Goal: Task Accomplishment & Management: Use online tool/utility

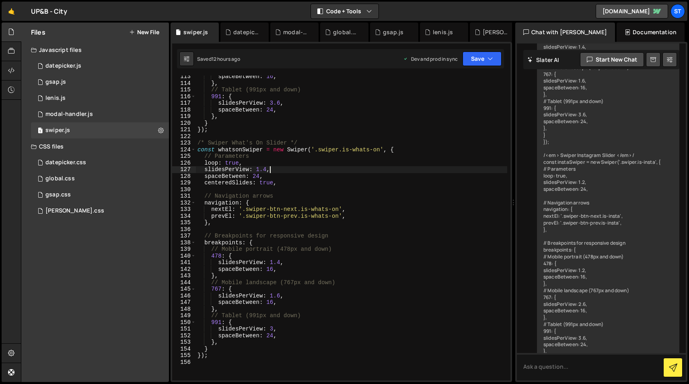
scroll to position [747, 0]
click at [229, 120] on div "spaceBetween : 16 , } , // Tablet (991px and down) 991 : { slidesPerView : 3.6 …" at bounding box center [351, 231] width 311 height 318
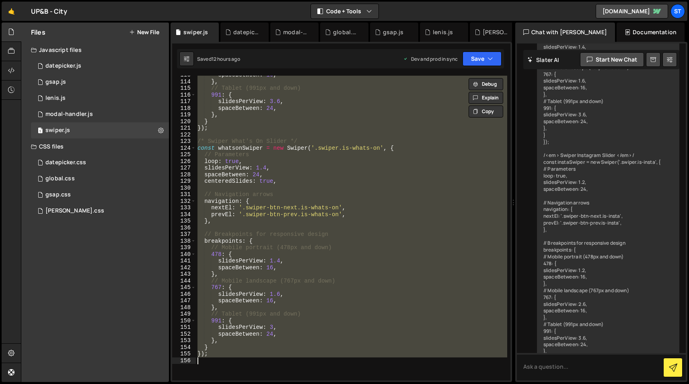
click at [239, 342] on div "spaceBetween : 16 , } , // Tablet (991px and down) 991 : { slidesPerView : 3.6 …" at bounding box center [351, 228] width 311 height 305
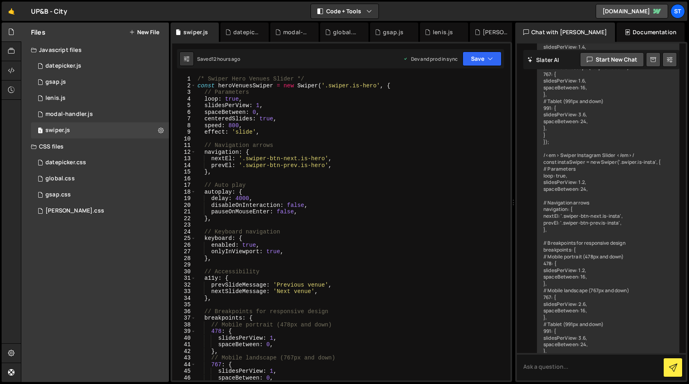
scroll to position [0, 0]
click at [311, 79] on div "/* Swiper Hero Venues Slider */ const heroVenuesSwiper = new Swiper ( '.swiper.…" at bounding box center [351, 235] width 311 height 318
type textarea "/* Swiper Hero Venues Slider */"
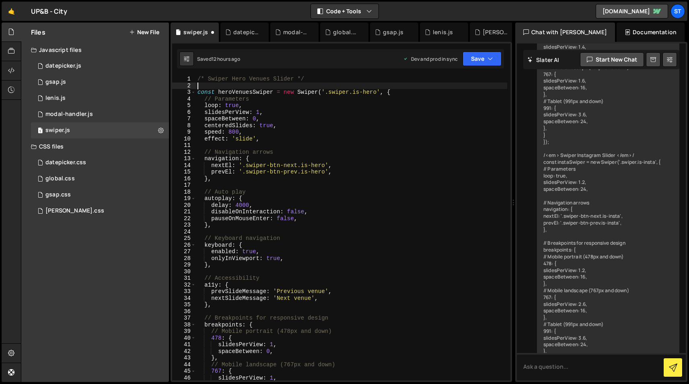
paste textarea "if (heroVenuesElement) {"
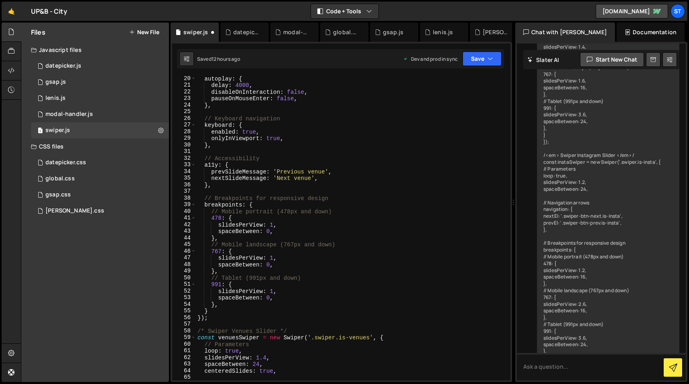
scroll to position [128, 0]
click at [213, 315] on div "autoplay : { delay : 4000 , disableOnInteraction : false , pauseOnMouseEnter : …" at bounding box center [351, 233] width 311 height 318
type textarea "});"
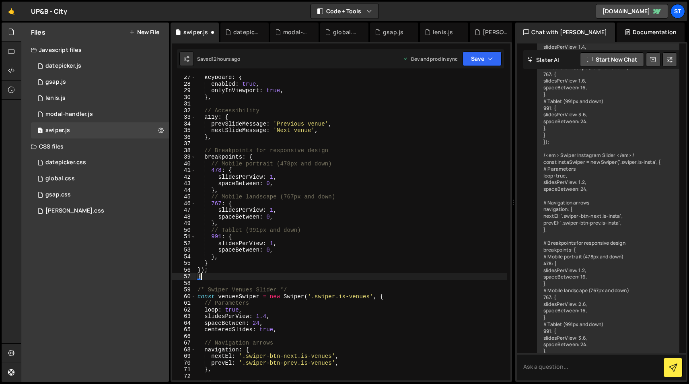
scroll to position [179, 0]
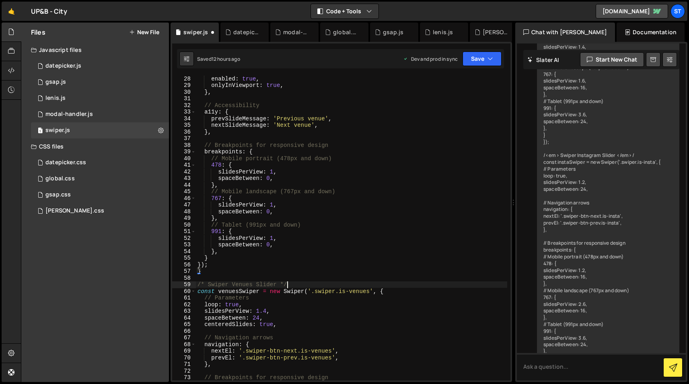
click at [296, 283] on div "enabled : true , onlyInViewport : true , } , // Accessibility a11y : { prevSlid…" at bounding box center [351, 234] width 311 height 318
type textarea "/* Swiper Venues Slider */"
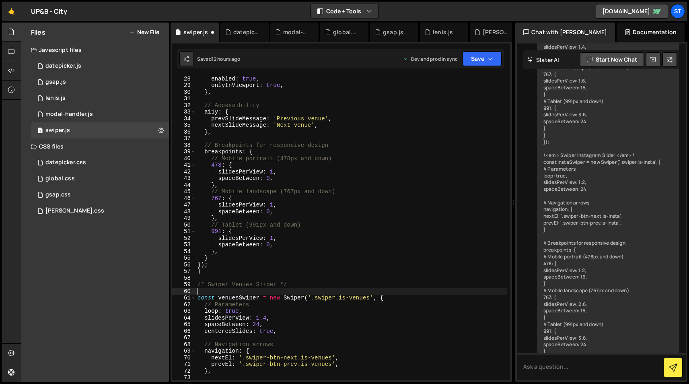
paste textarea "if (heroVenuesElement) {"
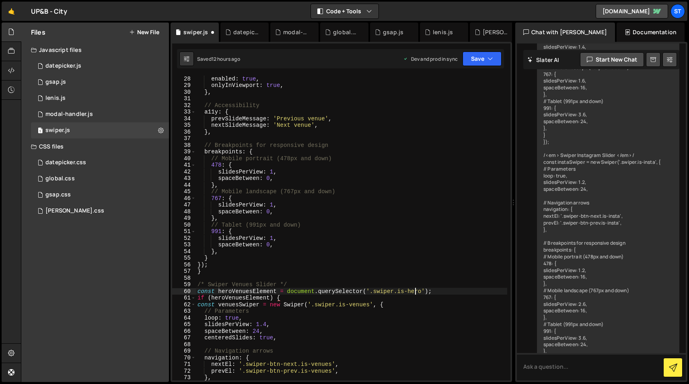
click at [416, 289] on div "enabled : true , onlyInViewport : true , } , // Accessibility a11y : { prevSlid…" at bounding box center [351, 234] width 311 height 318
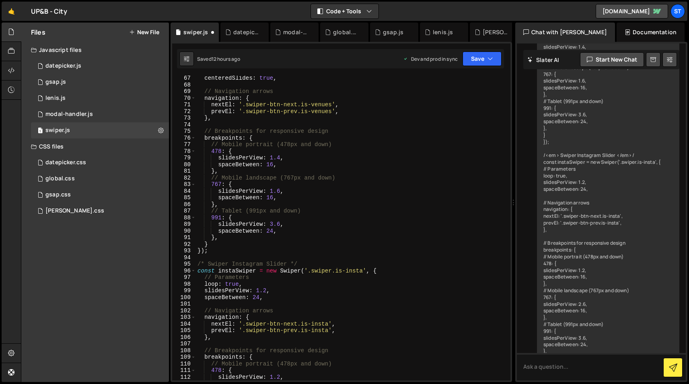
scroll to position [449, 0]
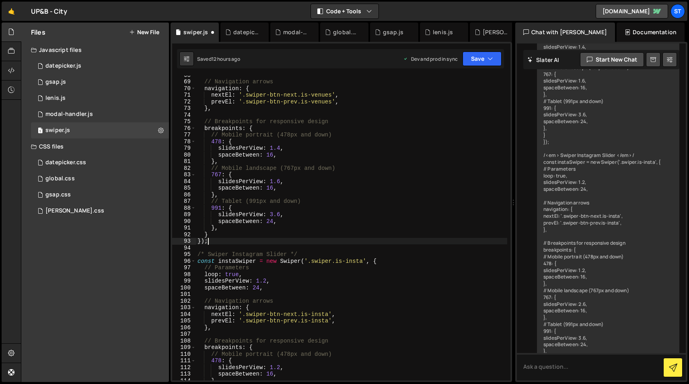
click at [212, 242] on div "// Navigation arrows navigation : { nextEl : '.swiper-btn-next.is-venues' , pre…" at bounding box center [351, 231] width 311 height 318
type textarea "});"
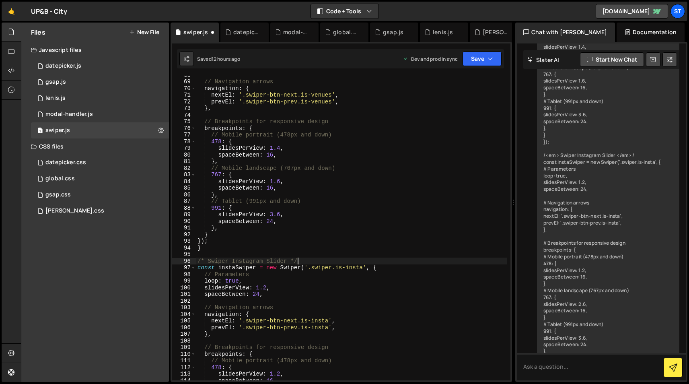
click at [312, 261] on div "// Navigation arrows navigation : { nextEl : '.swiper-btn-next.is-venues' , pre…" at bounding box center [351, 231] width 311 height 318
type textarea "/* Swiper Instagram Slider */"
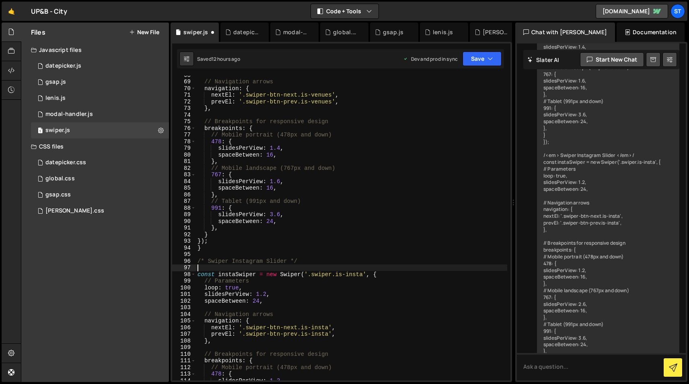
paste textarea "if (heroVenuesElement) {"
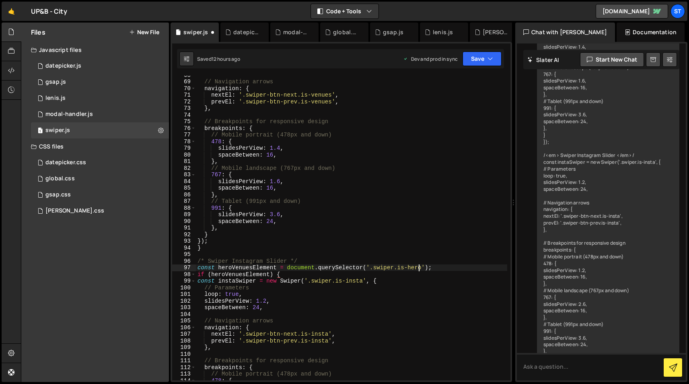
click at [417, 265] on div "// Navigation arrows navigation : { nextEl : '.swiper-btn-next.is-venues' , pre…" at bounding box center [351, 231] width 311 height 318
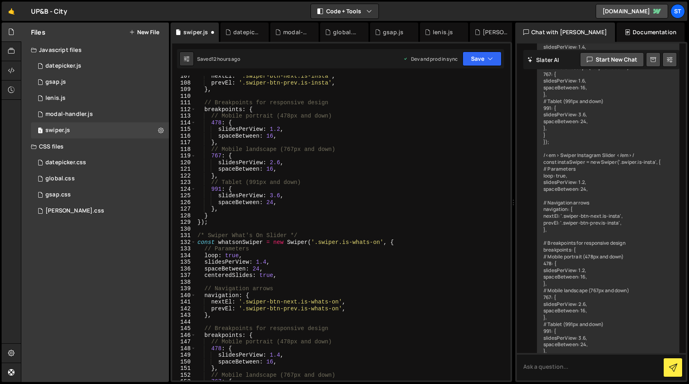
scroll to position [713, 0]
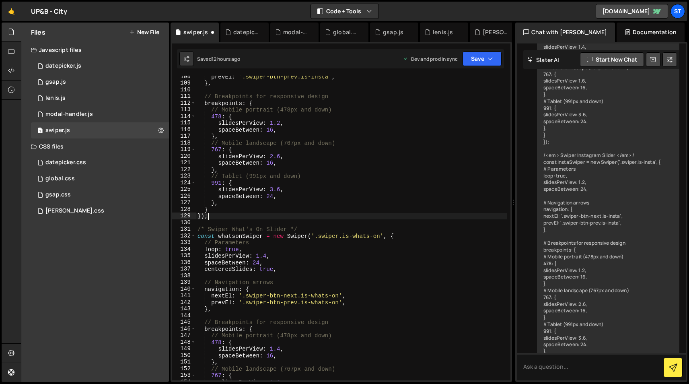
click at [230, 214] on div "prevEl : '.swiper-btn-prev.is-insta' , } , // Breakpoints for responsive design…" at bounding box center [351, 232] width 311 height 318
type textarea "});"
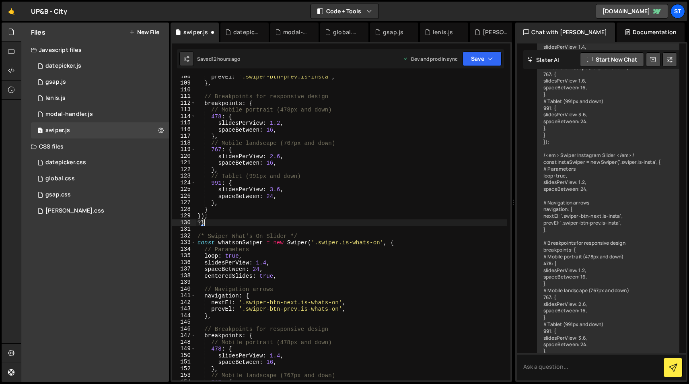
type textarea "?"
click at [322, 236] on div "prevEl : '.swiper-btn-prev.is-insta' , } , // Breakpoints for responsive design…" at bounding box center [351, 232] width 311 height 318
type textarea "/* Swiper What's On Slider */"
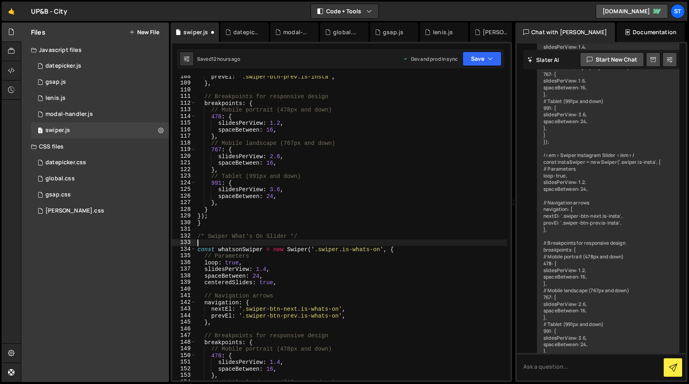
paste textarea "if (heroVenuesElement) {"
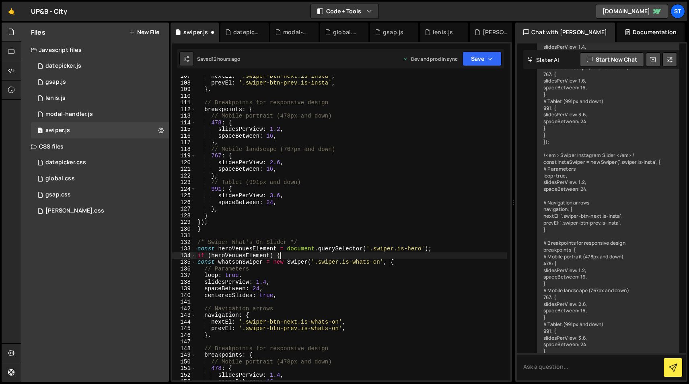
scroll to position [708, 0]
click at [416, 244] on div "nextEl : '.swiper-btn-next.is-insta' , prevEl : '.swiper-btn-prev.is-insta' , }…" at bounding box center [351, 231] width 311 height 318
click at [416, 248] on div "nextEl : '.swiper-btn-next.is-insta' , prevEl : '.swiper-btn-prev.is-insta' , }…" at bounding box center [351, 231] width 311 height 318
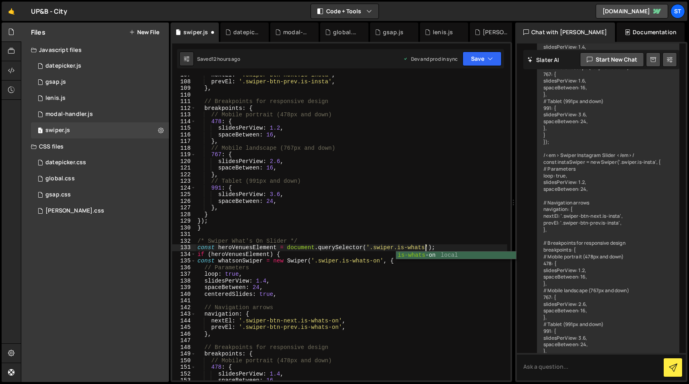
scroll to position [0, 16]
type textarea "const heroVenuesElement = document.querySelector('.swiper.is-whats-on');"
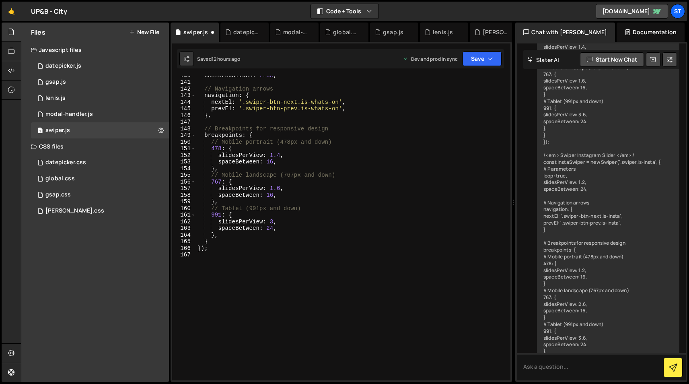
scroll to position [953, 0]
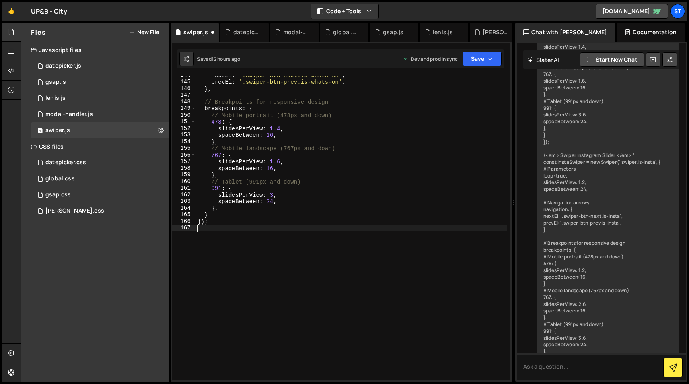
click at [210, 228] on div "nextEl : '.swiper-btn-next.is-whats-on' , prevEl : '.swiper-btn-prev.is-whats-o…" at bounding box center [351, 231] width 311 height 318
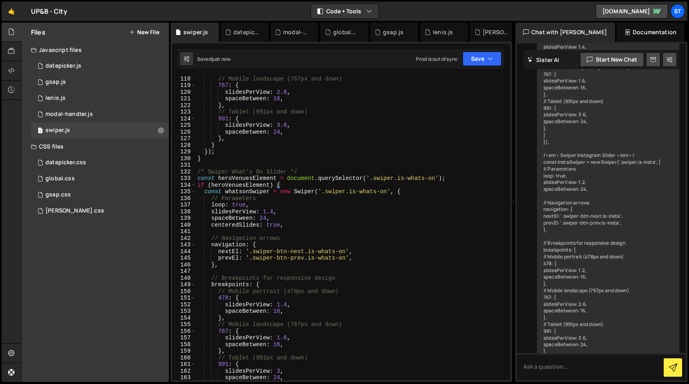
scroll to position [777, 0]
click at [253, 222] on div "// Mobile landscape (767px and down) 767 : { slidesPerView : 2.6 , spaceBetween…" at bounding box center [351, 234] width 311 height 318
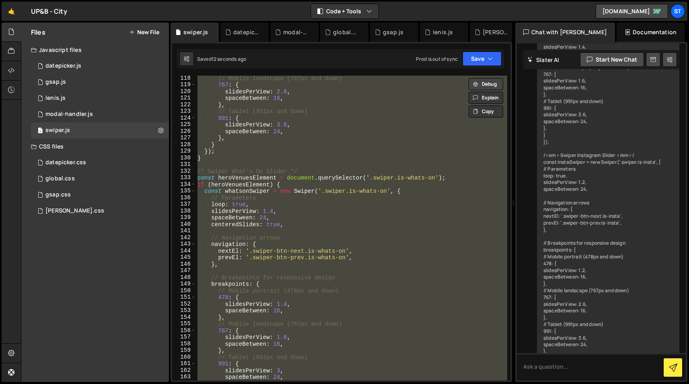
click at [488, 87] on button "Debug" at bounding box center [486, 84] width 35 height 12
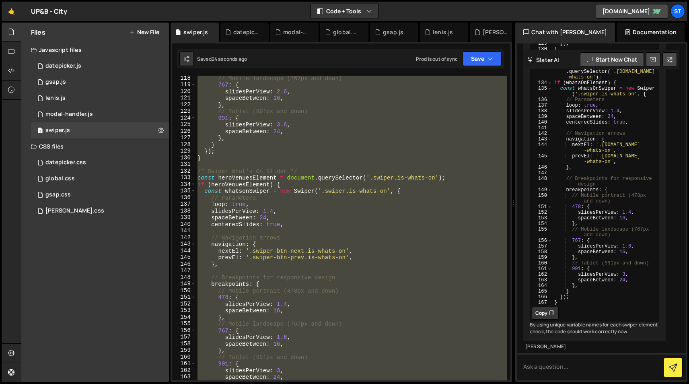
scroll to position [2555, 0]
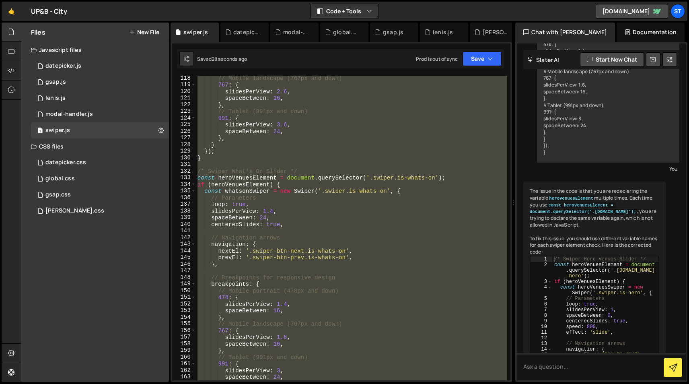
click at [229, 175] on div "// Mobile landscape (767px and down) 767 : { slidesPerView : 2.6 , spaceBetween…" at bounding box center [351, 228] width 311 height 305
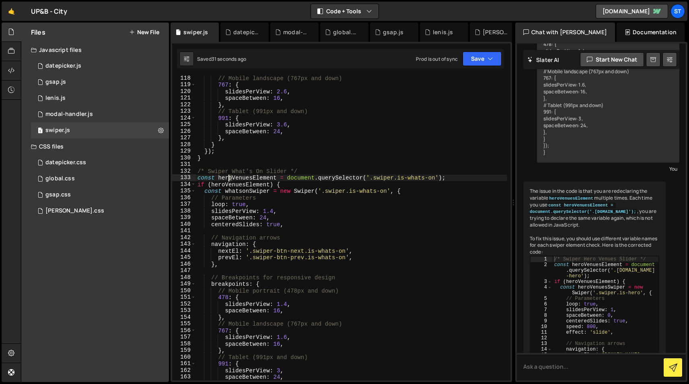
drag, startPoint x: 233, startPoint y: 176, endPoint x: 227, endPoint y: 176, distance: 6.0
click at [227, 176] on div "// Mobile landscape (767px and down) 767 : { slidesPerView : 2.6 , spaceBetween…" at bounding box center [351, 234] width 311 height 318
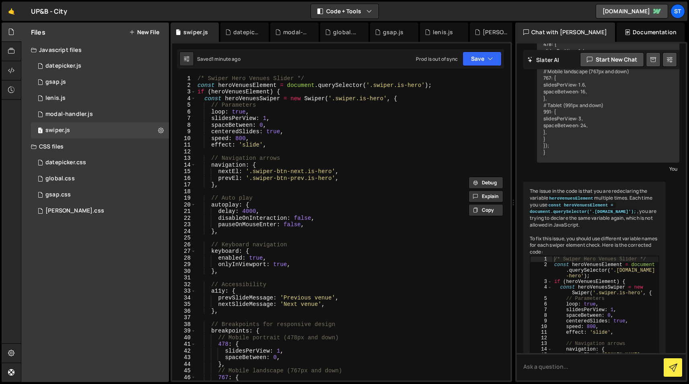
scroll to position [0, 0]
click at [252, 84] on div "/* Swiper Hero Venues Slider */ const heroVenuesElement = document . querySelec…" at bounding box center [351, 234] width 311 height 318
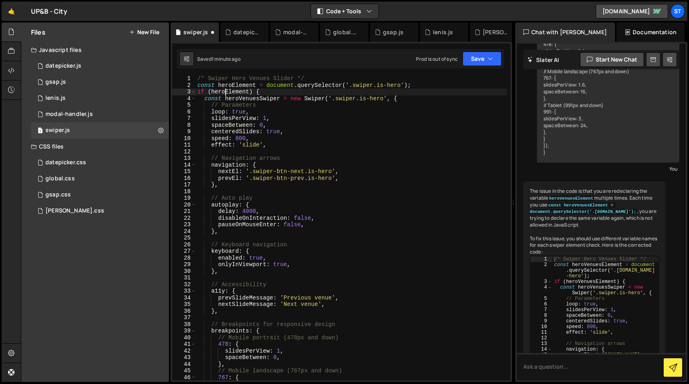
click at [260, 97] on div "/* Swiper Hero Venues Slider */ const heroElement = document . querySelector ( …" at bounding box center [351, 234] width 311 height 318
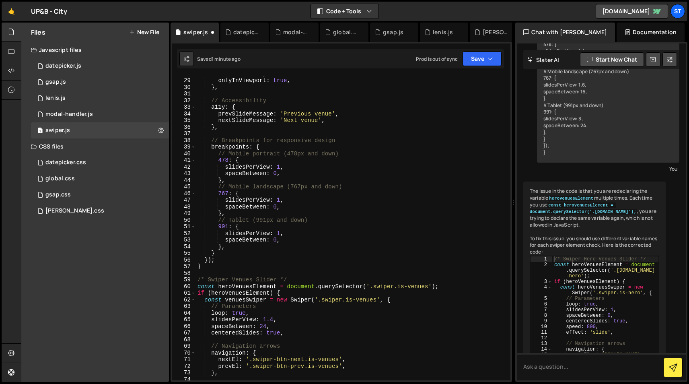
scroll to position [195, 0]
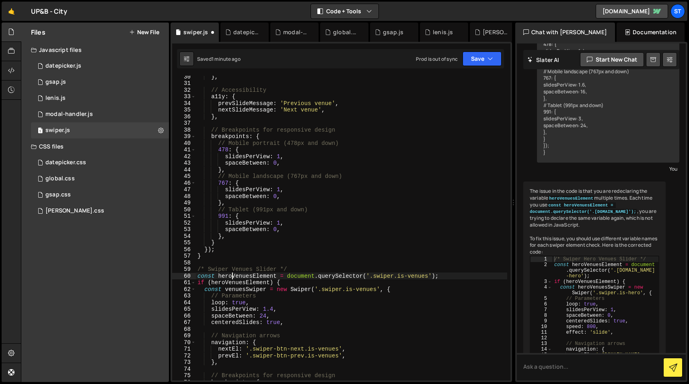
click at [233, 275] on div "} , // Accessibility a11y : { prevSlideMessage : 'Previous venue' , nextSlideMe…" at bounding box center [351, 232] width 311 height 318
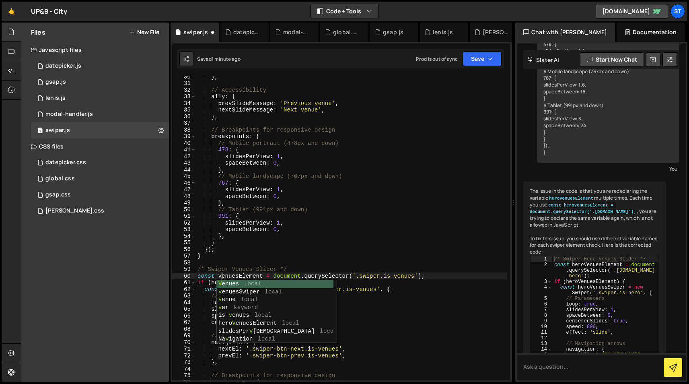
click at [282, 272] on div "} , // Accessibility a11y : { prevSlideMessage : 'Previous venue' , nextSlideMe…" at bounding box center [351, 232] width 311 height 318
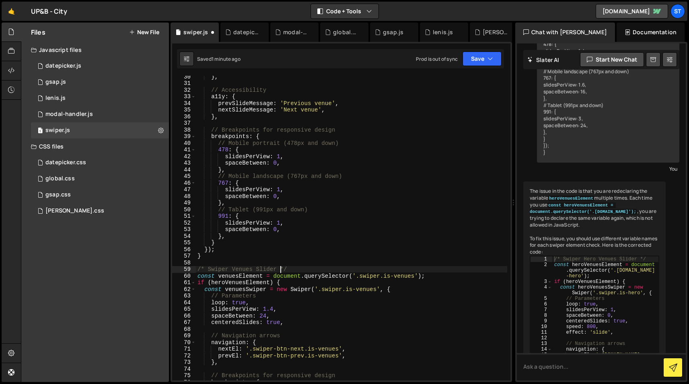
click at [230, 281] on div "} , // Accessibility a11y : { prevSlideMessage : 'Previous venue' , nextSlideMe…" at bounding box center [351, 232] width 311 height 318
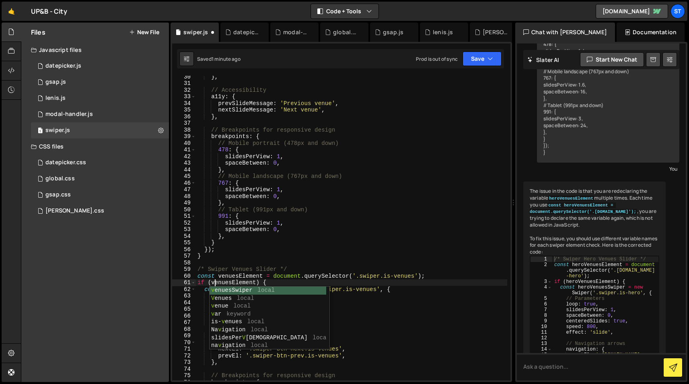
click at [300, 278] on div "} , // Accessibility a11y : { prevSlideMessage : 'Previous venue' , nextSlideMe…" at bounding box center [351, 232] width 311 height 318
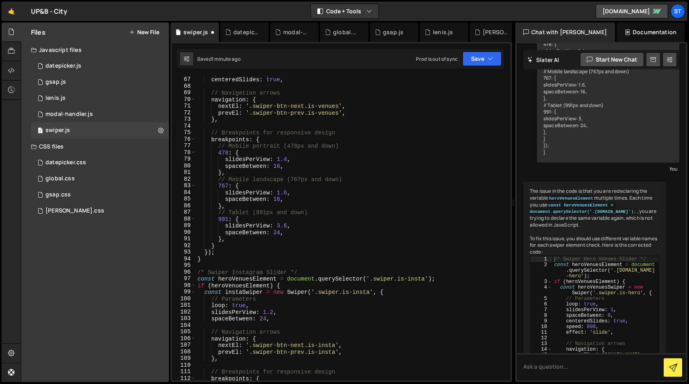
scroll to position [438, 0]
drag, startPoint x: 253, startPoint y: 278, endPoint x: 220, endPoint y: 280, distance: 32.6
click at [220, 280] on div "spaceBetween : 24 , centeredSlides : true , // Navigation arrows navigation : {…" at bounding box center [351, 229] width 311 height 318
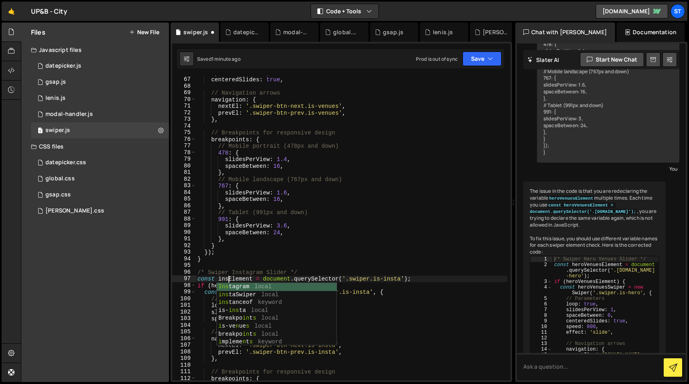
scroll to position [0, 2]
click at [266, 273] on div "spaceBetween : 24 , centeredSlides : true , // Navigation arrows navigation : {…" at bounding box center [351, 229] width 311 height 318
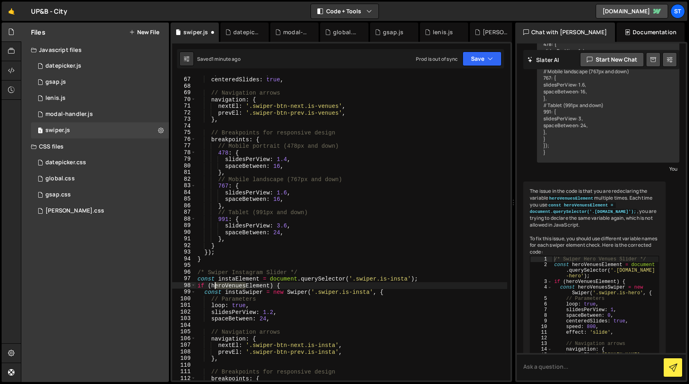
drag, startPoint x: 246, startPoint y: 284, endPoint x: 214, endPoint y: 284, distance: 32.2
click at [214, 284] on div "spaceBetween : 24 , centeredSlides : true , // Navigation arrows navigation : {…" at bounding box center [351, 229] width 311 height 318
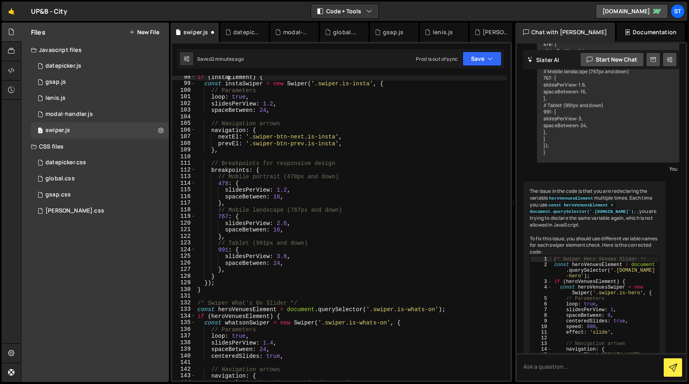
scroll to position [655, 0]
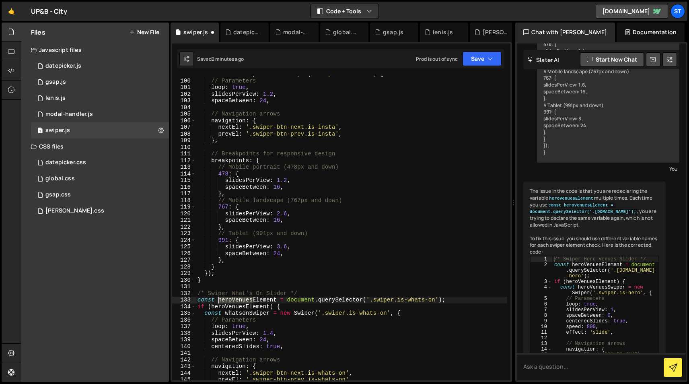
drag, startPoint x: 253, startPoint y: 298, endPoint x: 220, endPoint y: 298, distance: 33.4
click at [220, 298] on div "const instaSwiper = new Swiper ( '.swiper.is-insta' , { // Parameters loop : tr…" at bounding box center [351, 230] width 311 height 318
click at [259, 296] on div "const instaSwiper = new Swiper ( '.swiper.is-insta' , { // Parameters loop : tr…" at bounding box center [351, 230] width 311 height 318
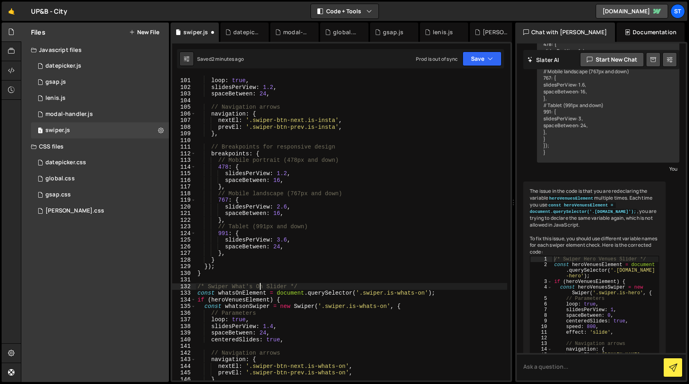
scroll to position [665, 0]
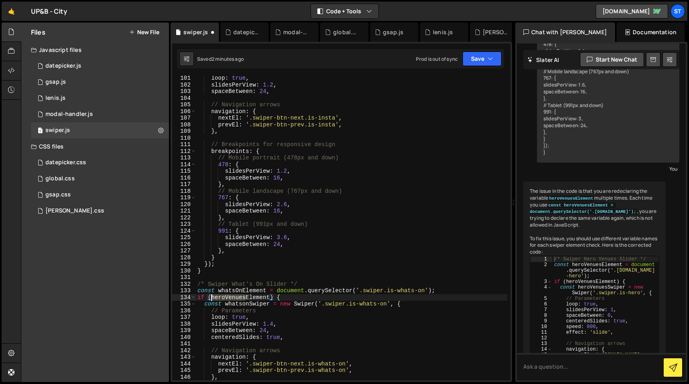
drag, startPoint x: 246, startPoint y: 298, endPoint x: 212, endPoint y: 297, distance: 33.4
click at [212, 297] on div "loop : true , slidesPerView : 1.2 , spaceBetween : 24 , // Navigation arrows na…" at bounding box center [351, 234] width 311 height 318
click at [271, 292] on div "loop : true , slidesPerView : 1.2 , spaceBetween : 24 , // Navigation arrows na…" at bounding box center [351, 234] width 311 height 318
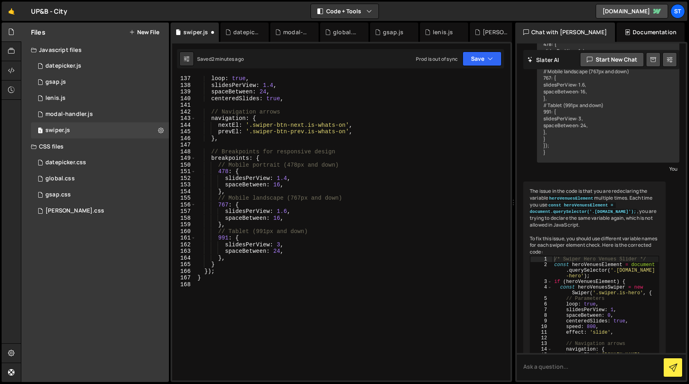
scroll to position [724, 0]
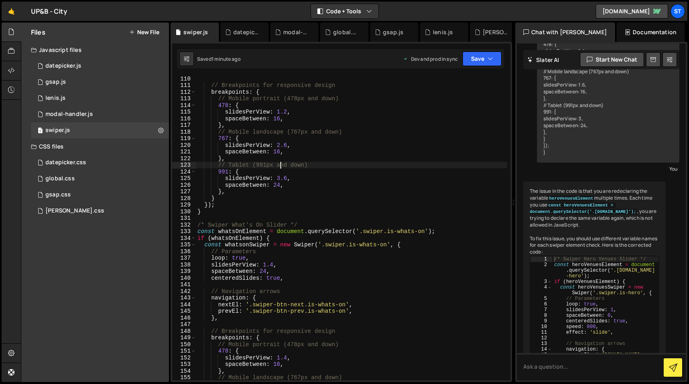
click at [280, 166] on div "// Breakpoints for responsive design breakpoints : { // Mobile portrait (478px …" at bounding box center [351, 234] width 311 height 318
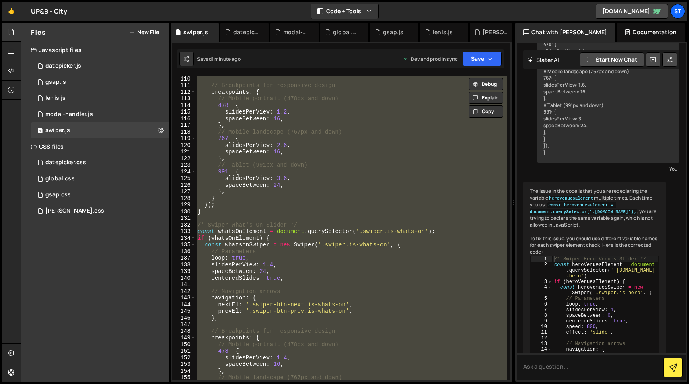
paste textarea
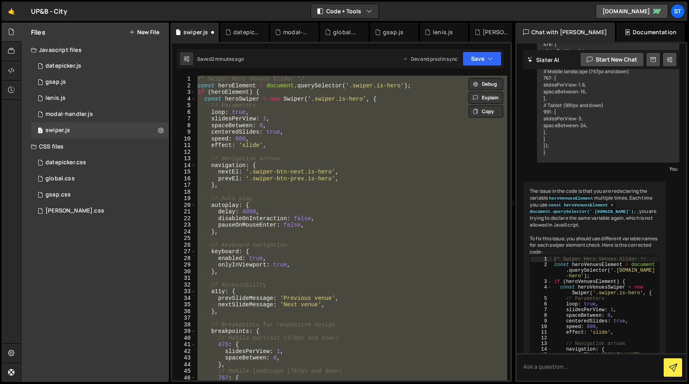
paste textarea
type textarea "}"
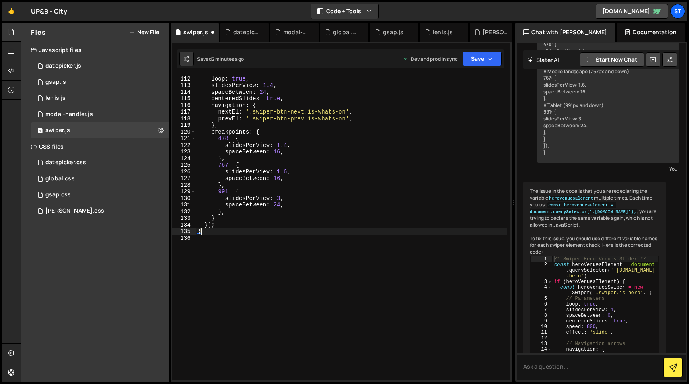
scroll to position [737, 0]
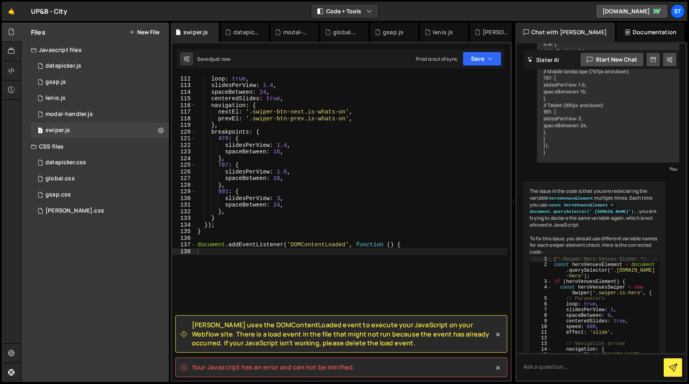
drag, startPoint x: 193, startPoint y: 326, endPoint x: 366, endPoint y: 343, distance: 173.4
click at [366, 343] on span "[PERSON_NAME] uses the DOMContentLoaded event to execute your JavaScript on you…" at bounding box center [343, 333] width 302 height 27
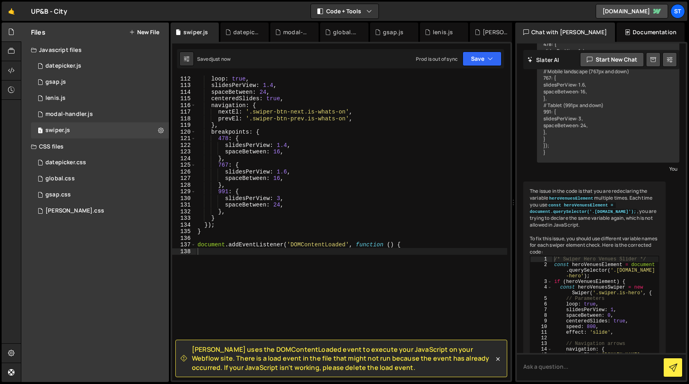
copy span "[PERSON_NAME] uses the DOMContentLoaded event to execute your JavaScript on you…"
click at [263, 248] on div "loop : true , slidesPerView : 1.4 , spaceBetween : 24 , centeredSlides : true ,…" at bounding box center [351, 234] width 311 height 318
click at [252, 247] on div "loop : true , slidesPerView : 1.4 , spaceBetween : 24 , centeredSlides : true ,…" at bounding box center [351, 234] width 311 height 318
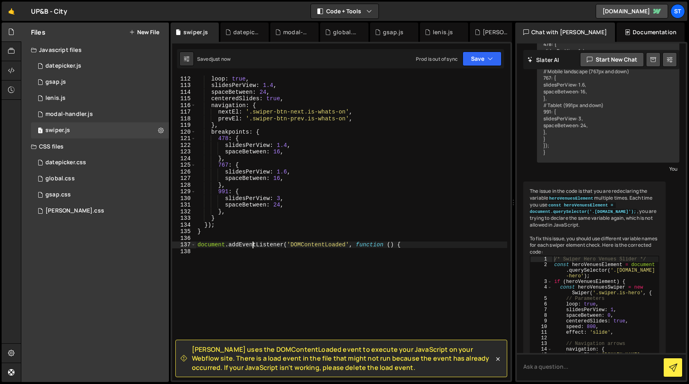
click at [252, 247] on div "loop : true , slidesPerView : 1.4 , spaceBetween : 24 , centeredSlides : true ,…" at bounding box center [351, 234] width 311 height 318
type textarea "document.addEventListener('DOMContentLoaded', function () {"
click at [237, 131] on div "loop : true , slidesPerView : 1.4 , spaceBetween : 24 , centeredSlides : true ,…" at bounding box center [351, 234] width 311 height 318
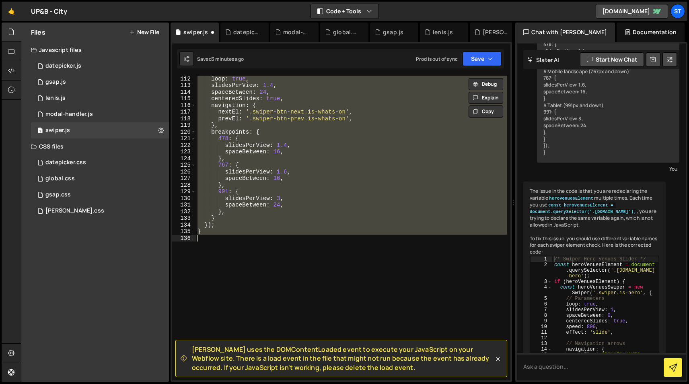
paste textarea
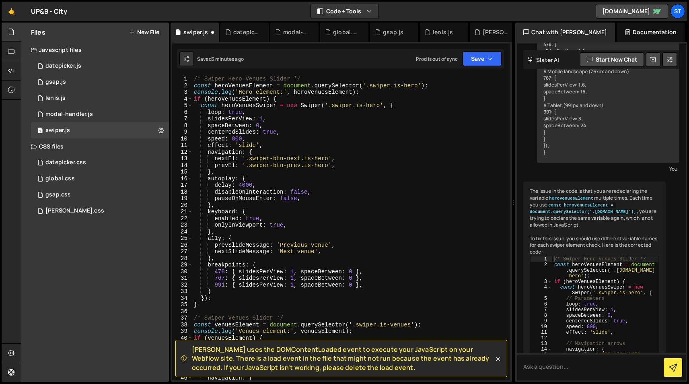
scroll to position [747, 0]
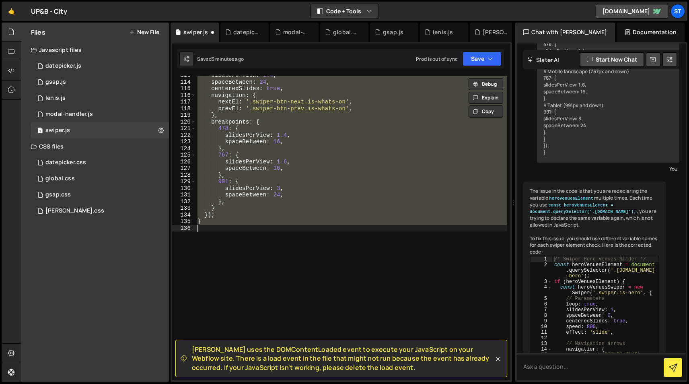
paste textarea
type textarea "}"
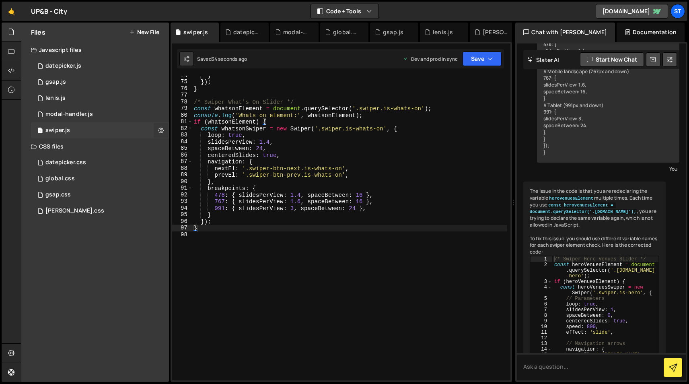
click at [159, 130] on icon at bounding box center [161, 130] width 6 height 8
type input "swiper"
radio input "true"
checkbox input "true"
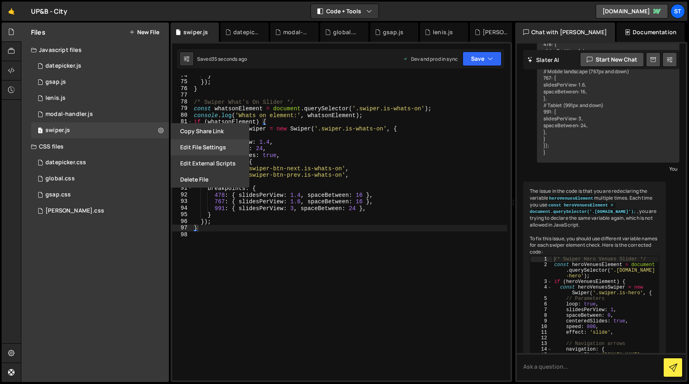
click at [201, 144] on button "Edit File Settings" at bounding box center [210, 147] width 79 height 16
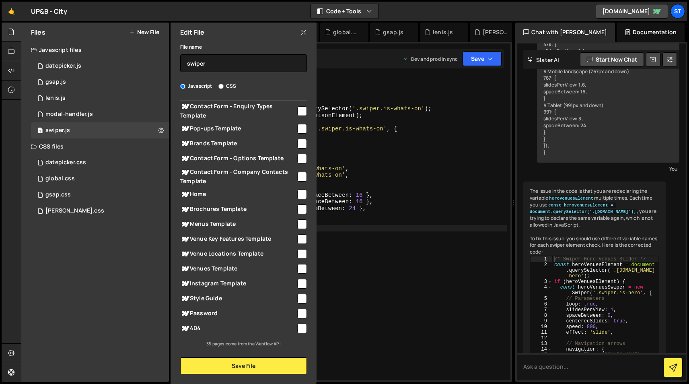
scroll to position [0, 0]
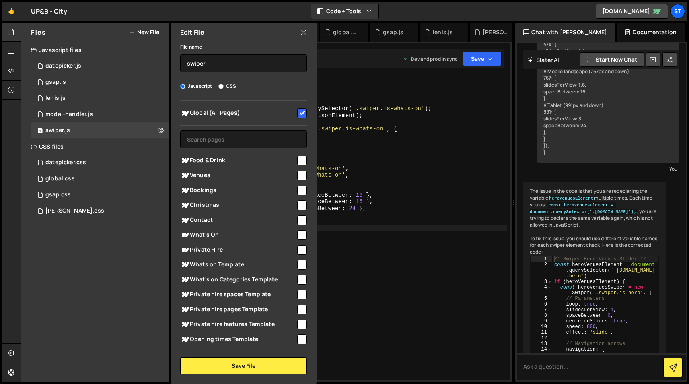
click at [305, 30] on icon at bounding box center [303, 32] width 6 height 9
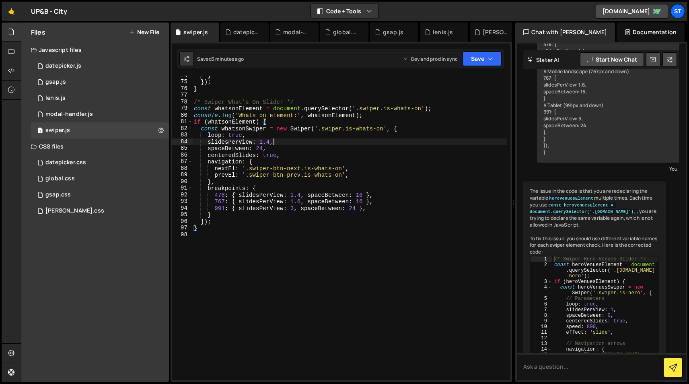
click at [288, 145] on div "} }) ; } /* Swiper What's On Slider */ const whatsonElement = document . queryS…" at bounding box center [349, 231] width 315 height 318
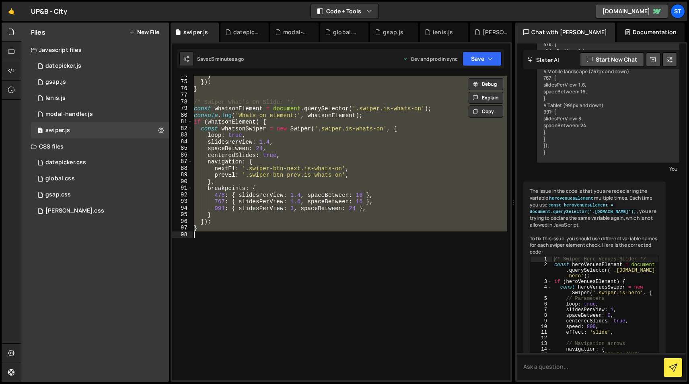
paste textarea
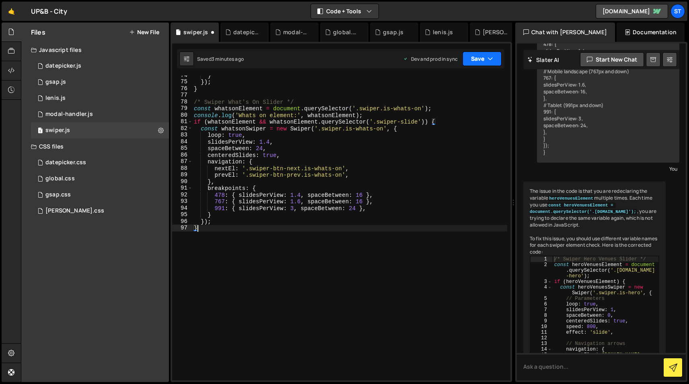
click at [494, 59] on button "Save" at bounding box center [482, 58] width 39 height 14
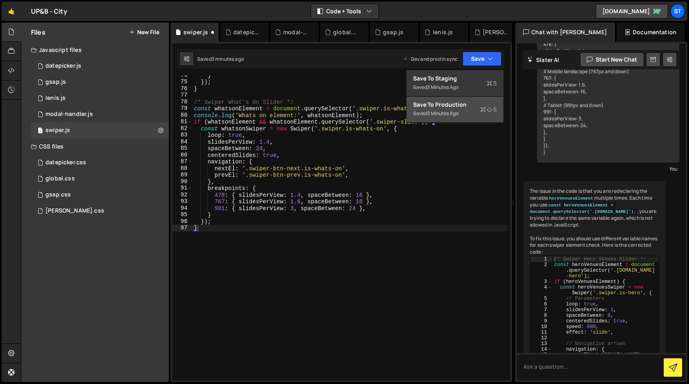
click at [466, 111] on div "Saved 3 minutes ago" at bounding box center [455, 114] width 84 height 10
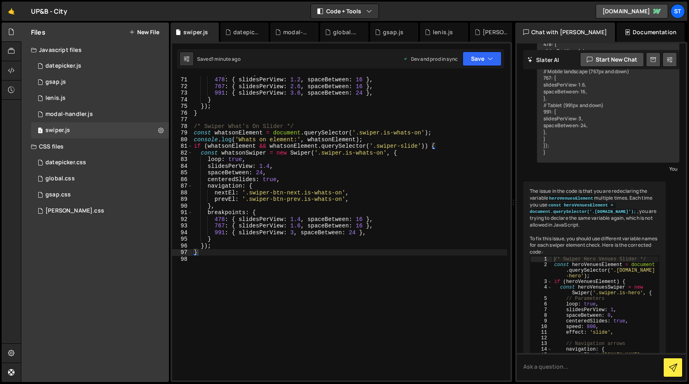
scroll to position [464, 0]
type textarea "centeredSlides: true,"
click at [282, 180] on div "breakpoints : { 478 : { slidesPerView : 1.2 , spaceBetween : 16 } , 767 : { sli…" at bounding box center [349, 229] width 315 height 318
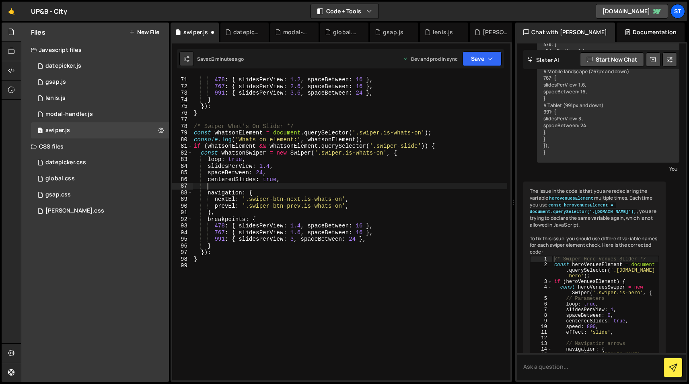
paste textarea "centerInsufficientSlides"
type textarea "centerInsufficientSlides: true,"
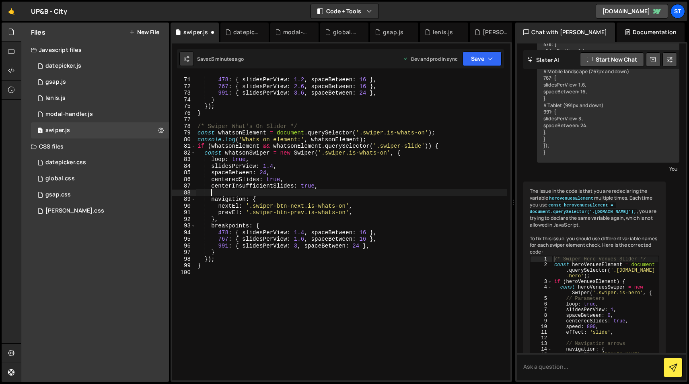
scroll to position [0, 0]
paste textarea "watchOverflow"
click at [265, 191] on div "breakpoints : { 478 : { slidesPerView : 1.2 , spaceBetween : 16 } , 767 : { sli…" at bounding box center [351, 229] width 311 height 318
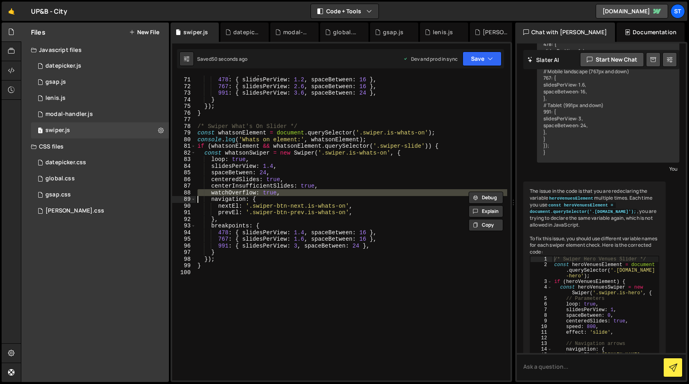
click at [265, 191] on div "breakpoints : { 478 : { slidesPerView : 1.2 , spaceBetween : 16 } , 767 : { sli…" at bounding box center [351, 229] width 311 height 318
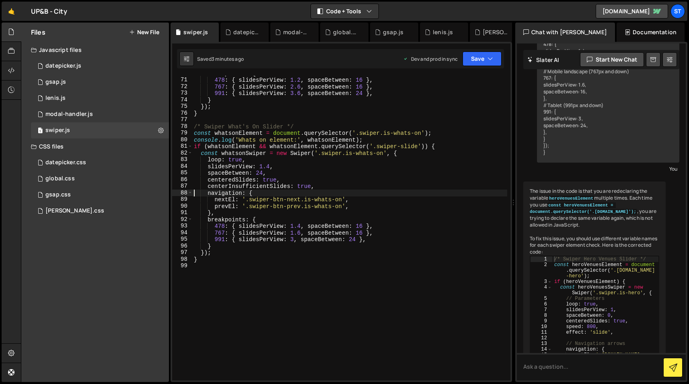
scroll to position [458, 0]
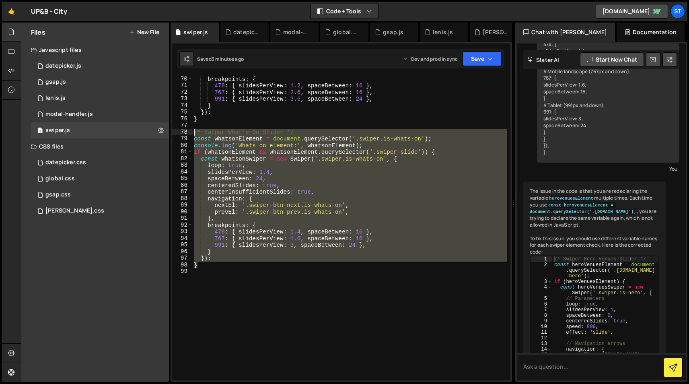
drag, startPoint x: 202, startPoint y: 266, endPoint x: 181, endPoint y: 133, distance: 134.3
click at [181, 133] on div "navigation: { 70 71 72 73 74 75 76 77 78 79 80 81 82 83 84 85 86 87 88 89 90 91…" at bounding box center [341, 228] width 338 height 305
paste textarea "}"
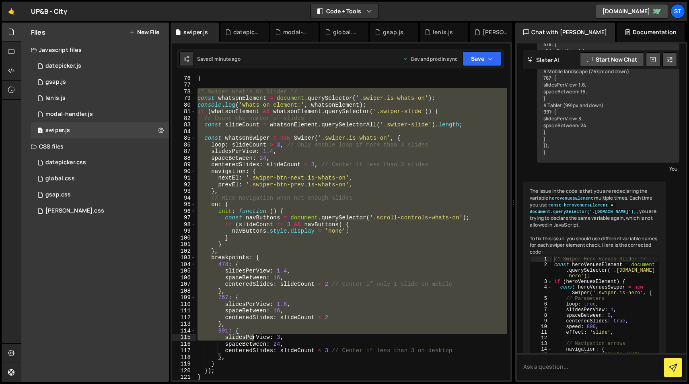
scroll to position [505, 0]
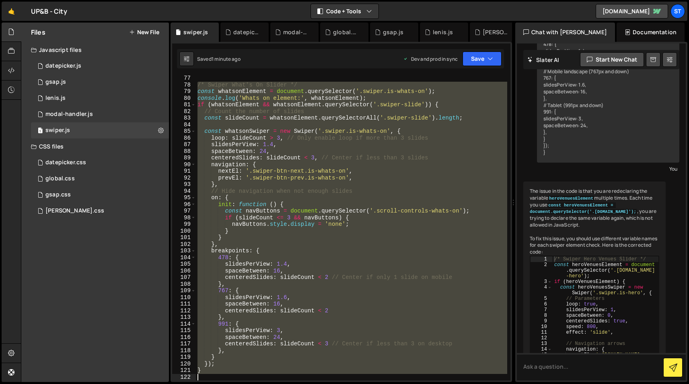
drag, startPoint x: 197, startPoint y: 91, endPoint x: 258, endPoint y: 424, distance: 337.8
click at [258, 383] on html "Projects [GEOGRAPHIC_DATA] Blog st Projects Your Teams Invite team member Accou…" at bounding box center [344, 192] width 689 height 384
paste textarea
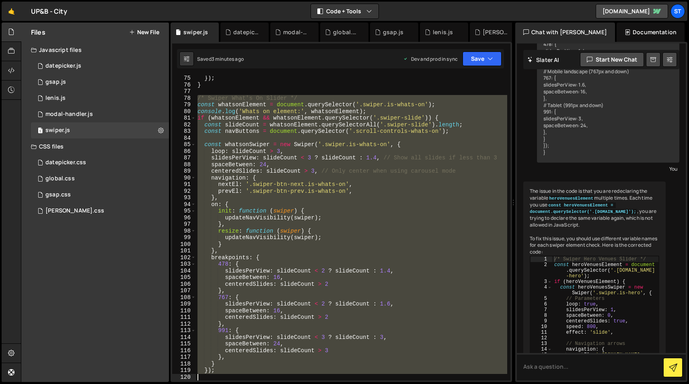
scroll to position [565, 0]
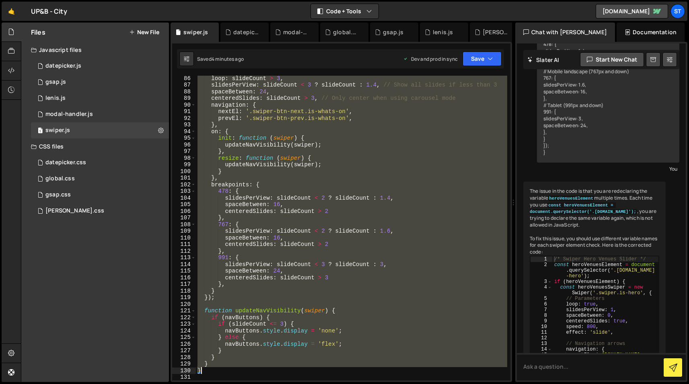
drag, startPoint x: 198, startPoint y: 104, endPoint x: 285, endPoint y: 370, distance: 280.7
click at [285, 370] on div "loop : slideCount > 3 , slidesPerView : slideCount < 3 ? slideCount : 1.4 , // …" at bounding box center [351, 234] width 311 height 318
paste textarea
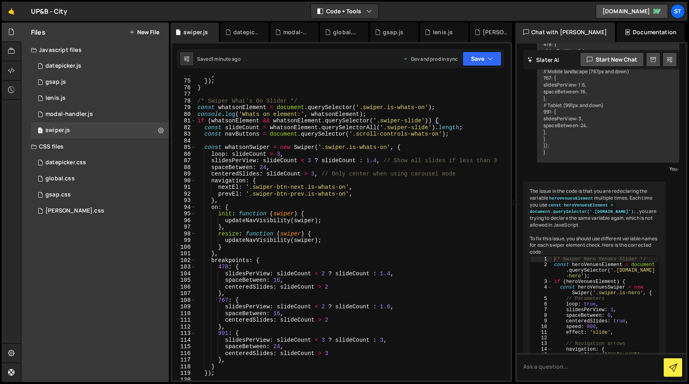
scroll to position [489, 0]
click at [263, 167] on div "} }) ; } /* Swiper What's On Slider */ const whatsonElement = document . queryS…" at bounding box center [351, 230] width 311 height 318
click at [283, 167] on div "} }) ; } /* Swiper What's On Slider */ const whatsonElement = document . queryS…" at bounding box center [351, 230] width 311 height 318
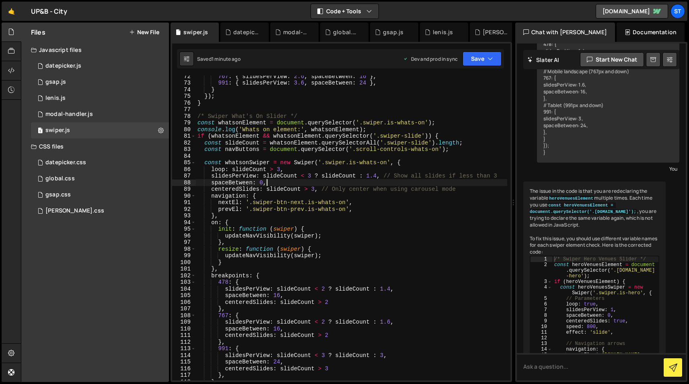
scroll to position [461, 0]
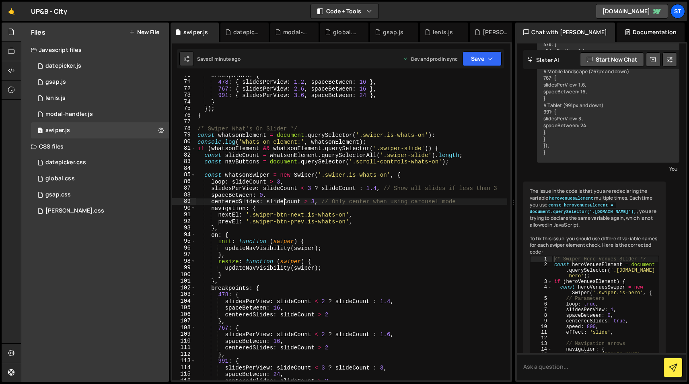
click at [284, 201] on div "breakpoints : { 478 : { slidesPerView : 1.2 , spaceBetween : 16 } , 767 : { sli…" at bounding box center [351, 231] width 311 height 318
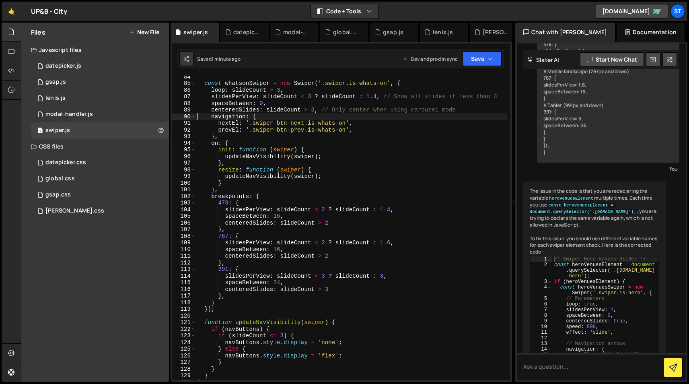
scroll to position [564, 0]
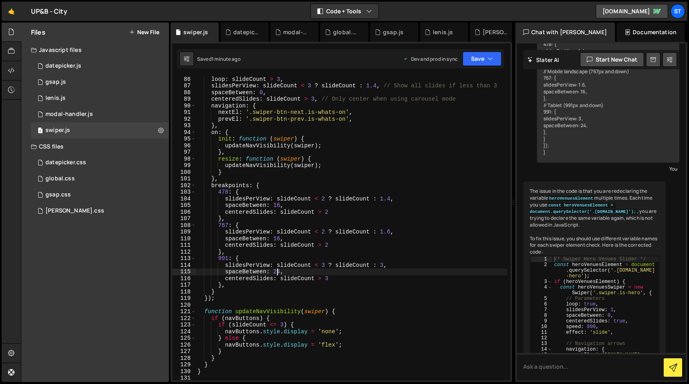
click at [277, 271] on div "const whatsonSwiper = new Swiper ( '.swiper.is-whats-on' , { loop : slideCount …" at bounding box center [351, 228] width 311 height 318
click at [320, 269] on div "const whatsonSwiper = new Swiper ( '.swiper.is-whats-on' , { loop : slideCount …" at bounding box center [351, 228] width 311 height 318
click at [277, 238] on div "const whatsonSwiper = new Swiper ( '.swiper.is-whats-on' , { loop : slideCount …" at bounding box center [351, 228] width 311 height 318
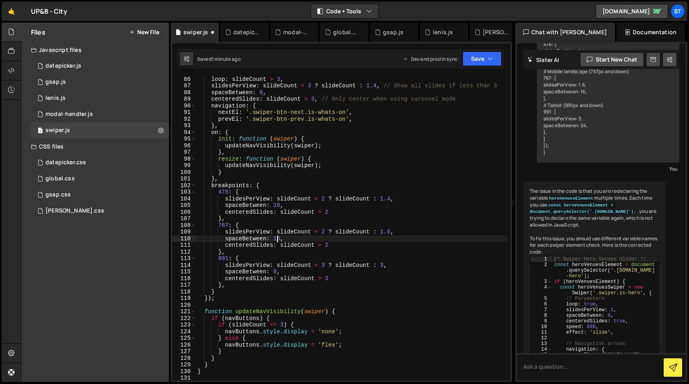
click at [277, 238] on div "const whatsonSwiper = new Swiper ( '.swiper.is-whats-on' , { loop : slideCount …" at bounding box center [351, 228] width 311 height 318
click at [278, 205] on div "const whatsonSwiper = new Swiper ( '.swiper.is-whats-on' , { loop : slideCount …" at bounding box center [351, 228] width 311 height 318
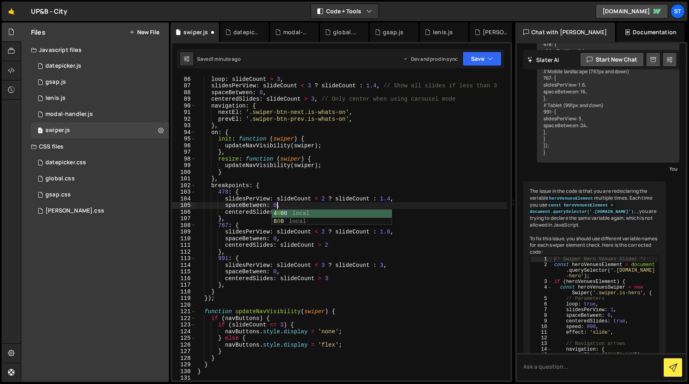
click at [370, 180] on div "const whatsonSwiper = new Swiper ( '.swiper.is-whats-on' , { loop : slideCount …" at bounding box center [351, 228] width 311 height 318
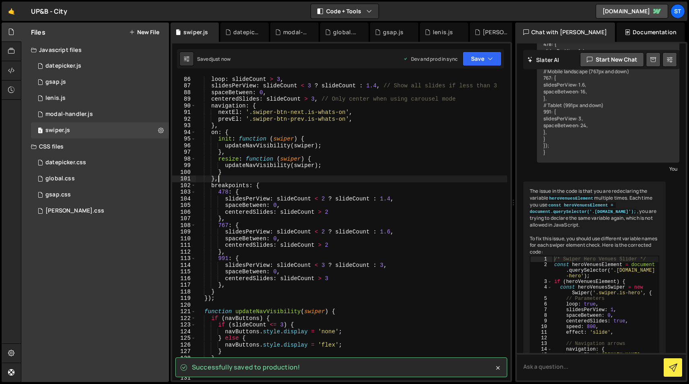
type textarea "},"
